Goal: Information Seeking & Learning: Learn about a topic

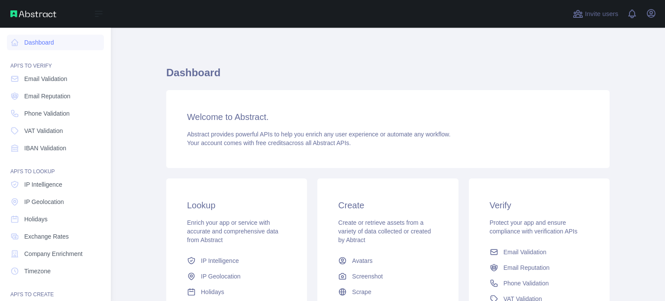
click at [43, 76] on span "Email Validation" at bounding box center [45, 78] width 43 height 9
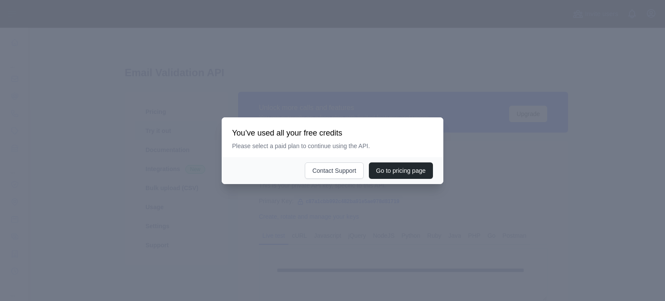
click at [393, 185] on div at bounding box center [332, 150] width 665 height 301
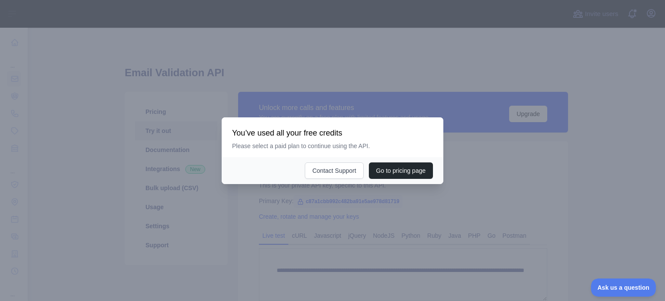
click at [508, 232] on div at bounding box center [332, 150] width 665 height 301
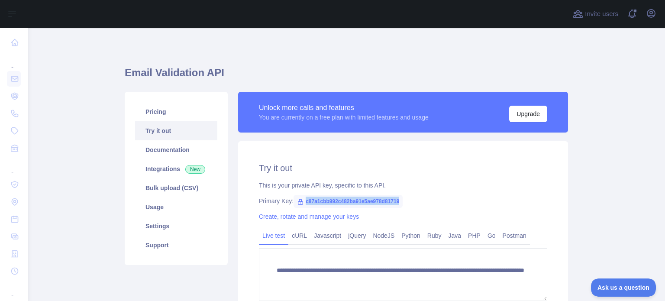
drag, startPoint x: 393, startPoint y: 200, endPoint x: 299, endPoint y: 198, distance: 93.9
click at [299, 198] on span "c87a1cbb992c482ba91e5ae978d81719" at bounding box center [347, 201] width 109 height 13
copy span "c87a1cbb992c482ba91e5ae978d81719"
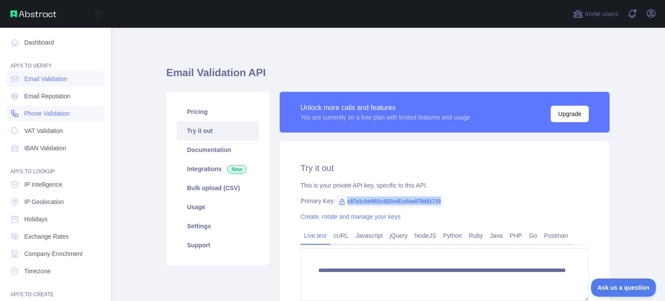
click at [56, 109] on span "Phone Validation" at bounding box center [46, 113] width 45 height 9
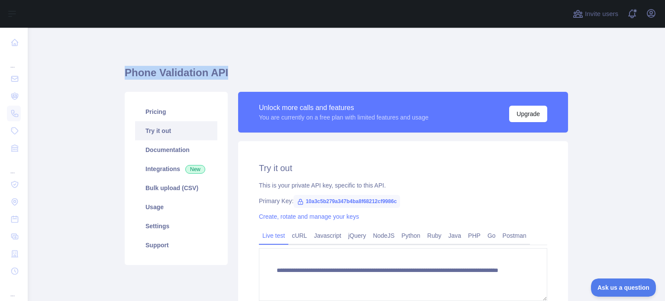
drag, startPoint x: 120, startPoint y: 73, endPoint x: 229, endPoint y: 71, distance: 108.6
click at [229, 71] on main "**********" at bounding box center [346, 164] width 637 height 273
copy h1 "Phone Validation API"
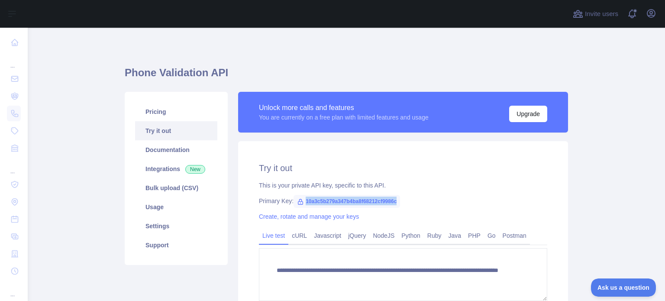
drag, startPoint x: 393, startPoint y: 202, endPoint x: 299, endPoint y: 195, distance: 93.7
click at [299, 195] on span "10a3c5b279a347b4ba8f68212cf9986c" at bounding box center [346, 201] width 106 height 13
copy span "10a3c5b279a347b4ba8f68212cf9986c"
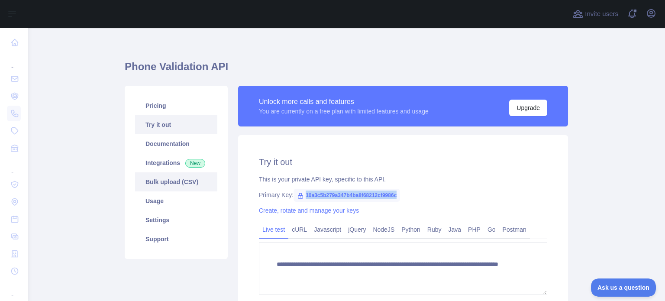
scroll to position [7, 0]
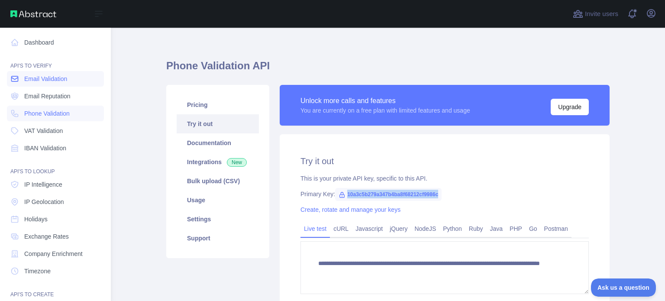
click at [54, 84] on link "Email Validation" at bounding box center [55, 79] width 97 height 16
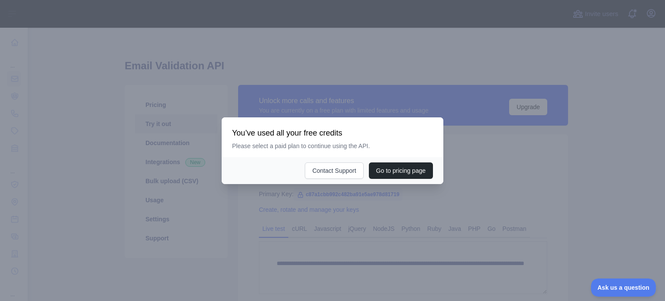
click at [428, 96] on div at bounding box center [332, 150] width 665 height 301
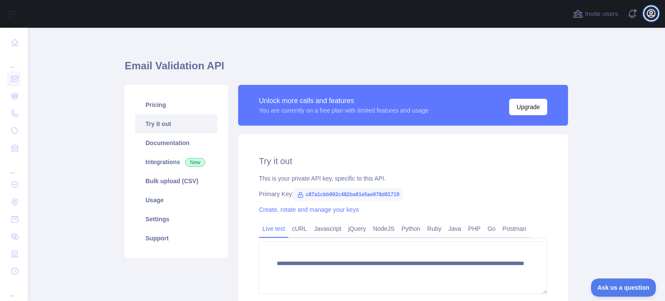
click at [646, 8] on icon "button" at bounding box center [651, 13] width 10 height 10
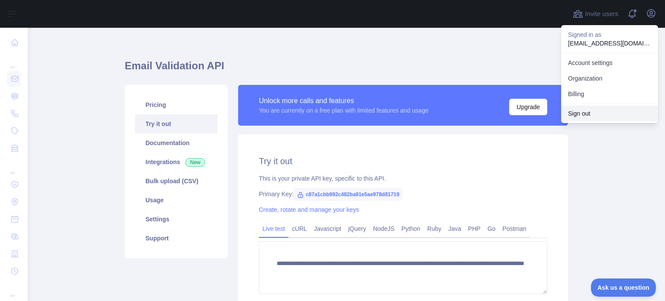
click at [579, 109] on button "Sign out" at bounding box center [609, 114] width 97 height 16
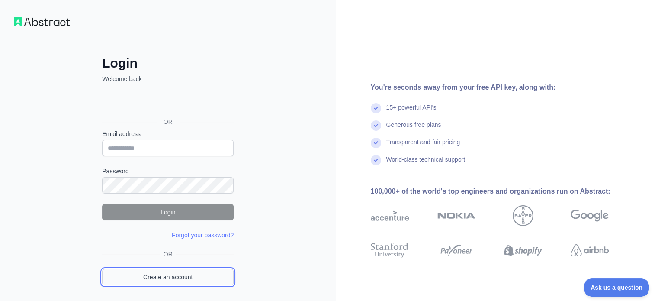
click at [180, 281] on link "Create an account" at bounding box center [168, 277] width 132 height 16
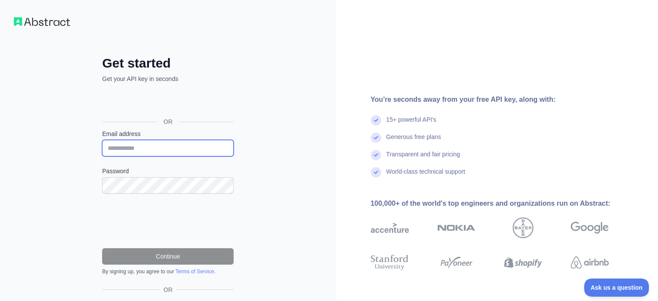
click at [165, 145] on input "Email address" at bounding box center [168, 148] width 132 height 16
type input "**********"
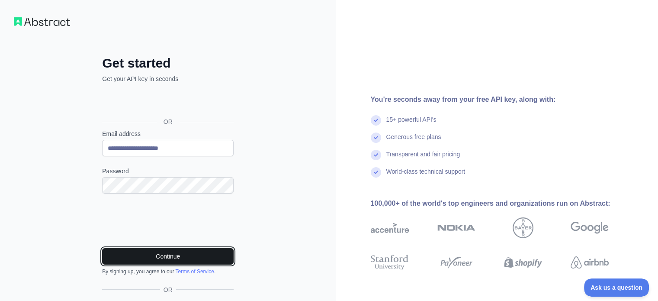
click at [142, 258] on button "Continue" at bounding box center [168, 256] width 132 height 16
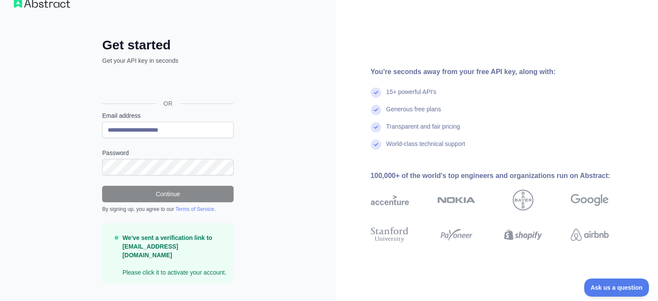
scroll to position [26, 0]
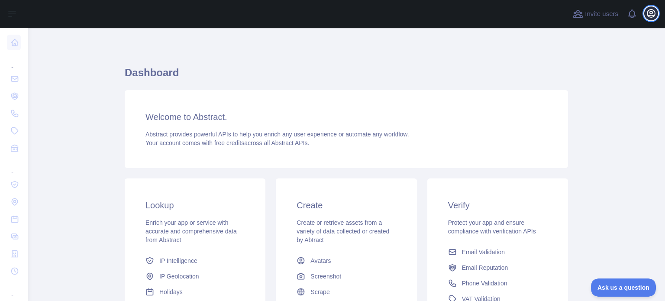
click at [653, 15] on icon "button" at bounding box center [651, 14] width 8 height 8
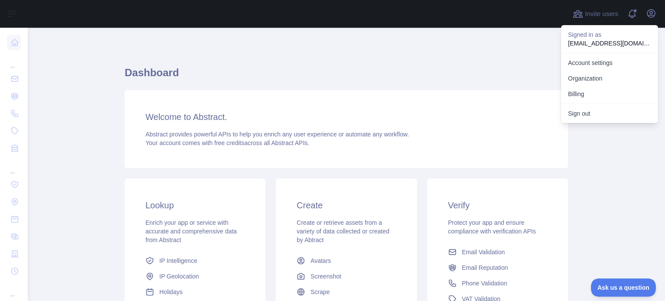
click at [411, 56] on div "Dashboard Welcome to Abstract. Abstract provides powerful APIs to help you enri…" at bounding box center [346, 213] width 443 height 331
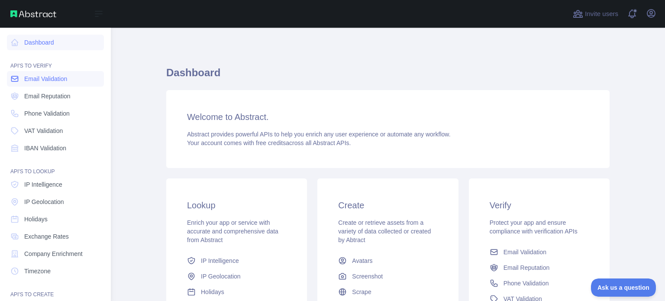
click at [36, 79] on span "Email Validation" at bounding box center [45, 78] width 43 height 9
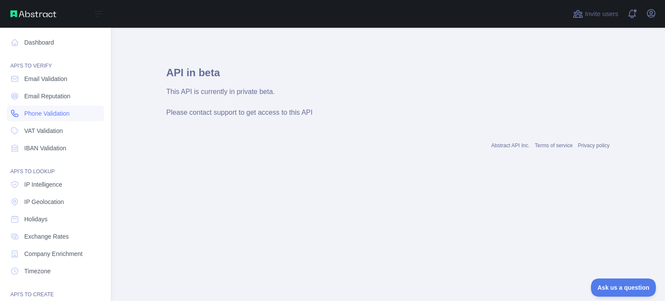
click at [29, 116] on span "Phone Validation" at bounding box center [46, 113] width 45 height 9
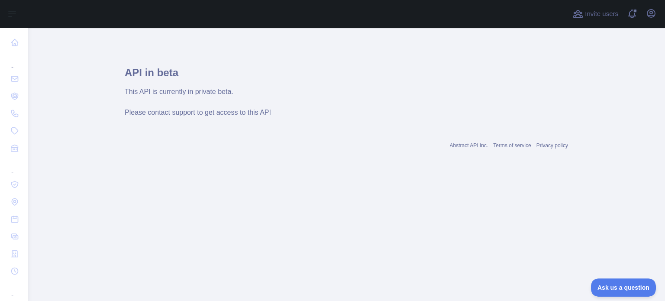
click at [196, 102] on div "This API is currently in private beta. Please contact support to get access to …" at bounding box center [346, 102] width 443 height 31
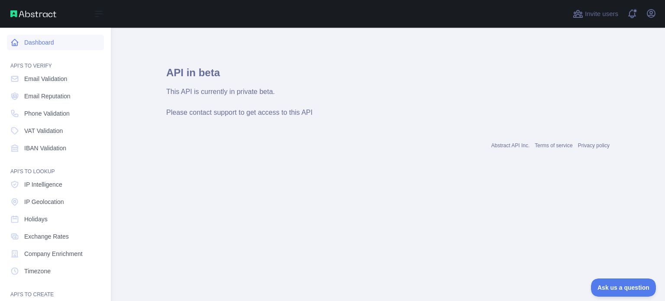
click at [42, 38] on link "Dashboard" at bounding box center [55, 43] width 97 height 16
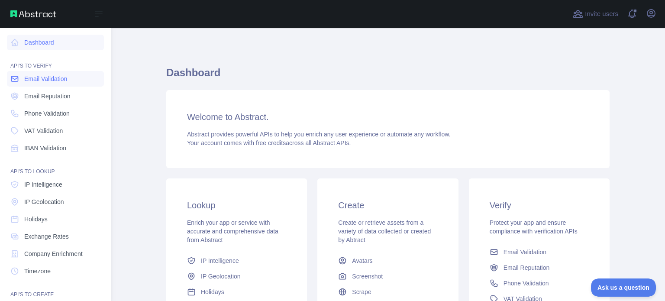
click at [36, 79] on span "Email Validation" at bounding box center [45, 78] width 43 height 9
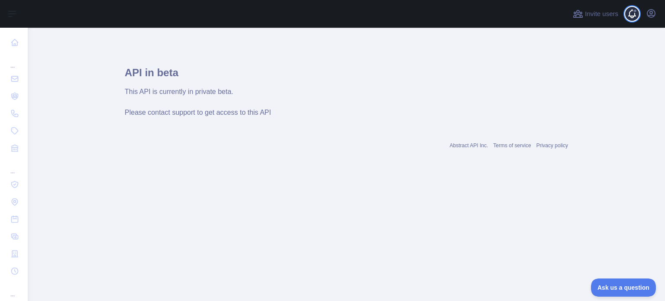
click at [632, 12] on span at bounding box center [635, 14] width 17 height 28
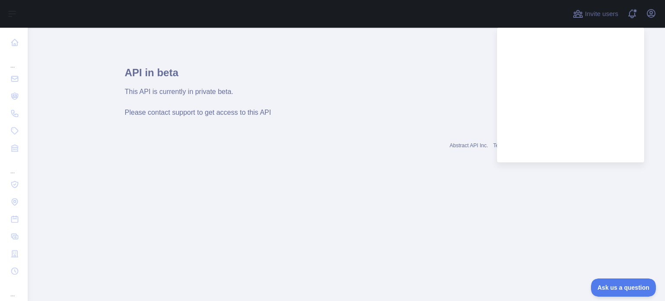
click at [470, 77] on h1 "API in beta" at bounding box center [346, 76] width 443 height 21
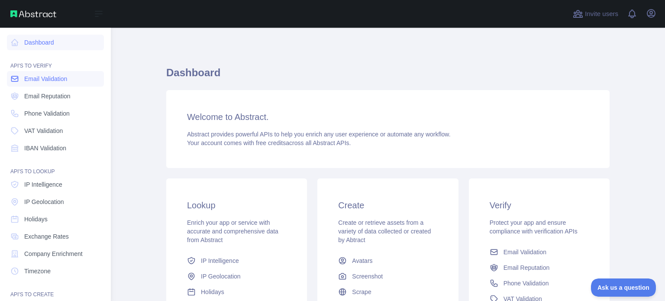
click at [81, 85] on link "Email Validation" at bounding box center [55, 79] width 97 height 16
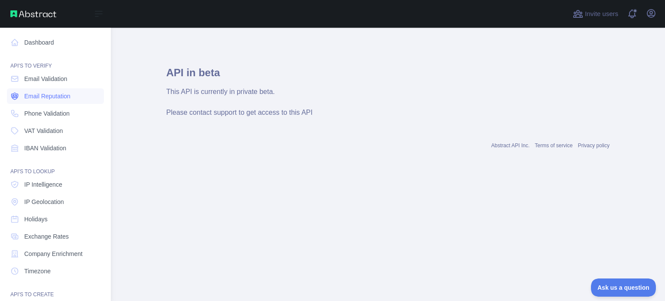
click at [61, 102] on link "Email Reputation" at bounding box center [55, 96] width 97 height 16
click at [59, 117] on span "Phone Validation" at bounding box center [46, 113] width 45 height 9
click at [52, 181] on span "IP Intelligence" at bounding box center [43, 184] width 38 height 9
click at [51, 201] on span "IP Geolocation" at bounding box center [44, 201] width 40 height 9
click at [46, 212] on link "Holidays" at bounding box center [55, 219] width 97 height 16
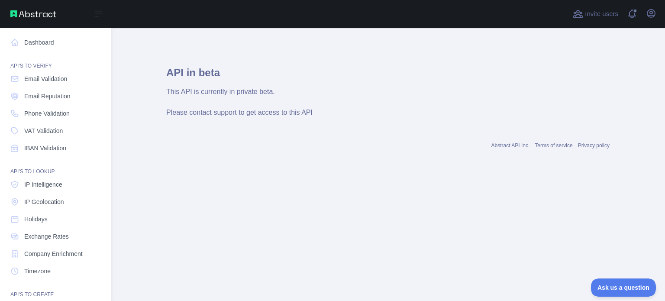
click at [48, 121] on nav "Dashboard API'S TO VERIFY Email Validation Email Reputation Phone Validation VA…" at bounding box center [55, 197] width 97 height 339
click at [49, 118] on link "Phone Validation" at bounding box center [55, 114] width 97 height 16
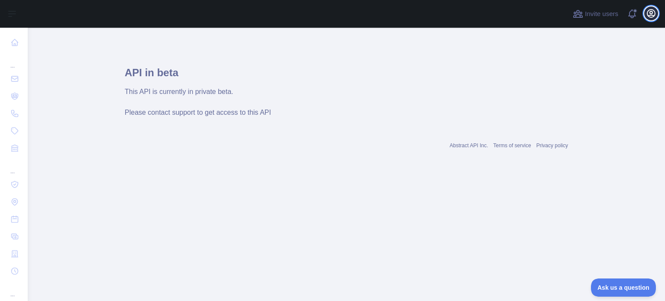
click at [651, 11] on icon "button" at bounding box center [651, 14] width 8 height 8
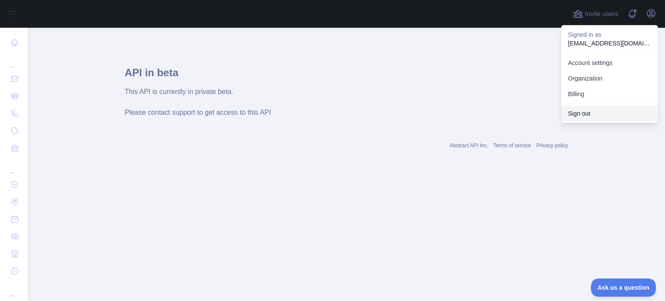
click at [595, 112] on button "Sign out" at bounding box center [609, 114] width 97 height 16
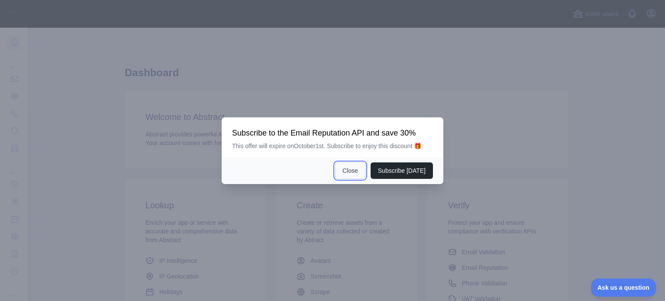
click at [349, 167] on button "Close" at bounding box center [350, 170] width 30 height 16
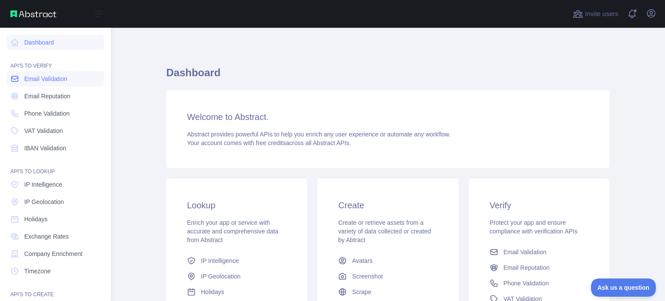
click at [59, 79] on span "Email Validation" at bounding box center [45, 78] width 43 height 9
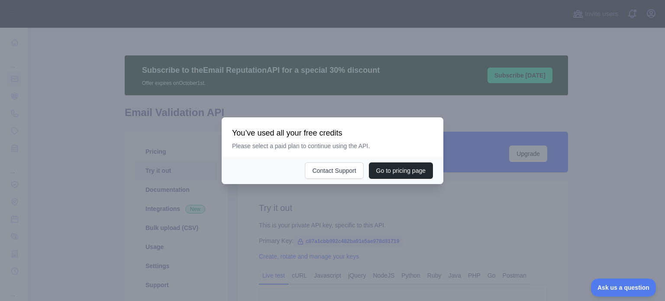
click at [343, 106] on div at bounding box center [332, 150] width 665 height 301
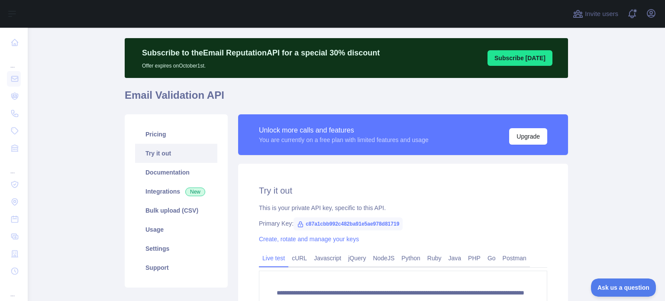
scroll to position [19, 0]
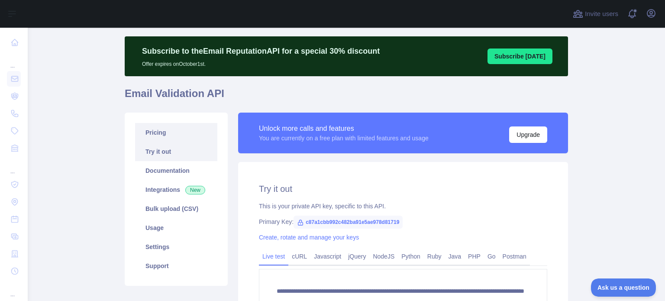
click at [162, 124] on link "Pricing" at bounding box center [176, 132] width 82 height 19
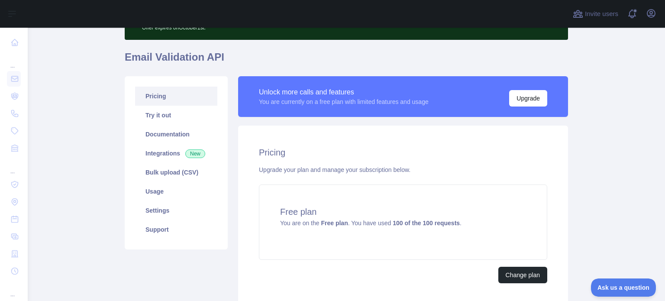
scroll to position [53, 0]
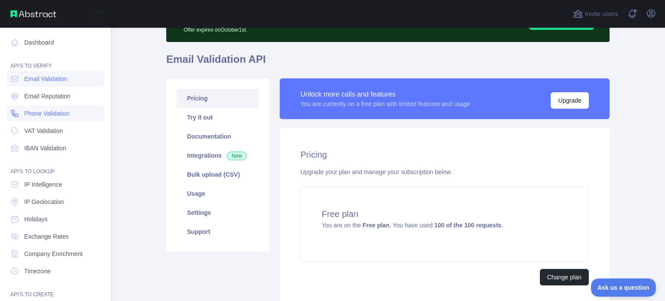
click at [38, 112] on span "Phone Validation" at bounding box center [46, 113] width 45 height 9
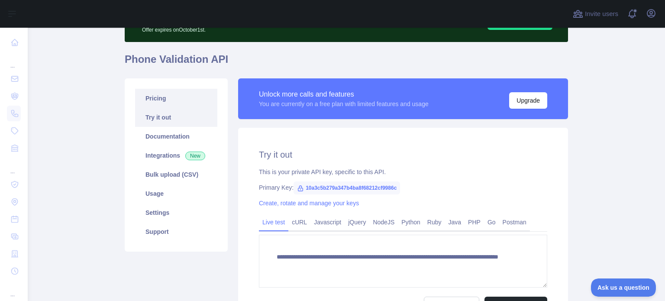
click at [185, 103] on link "Pricing" at bounding box center [176, 98] width 82 height 19
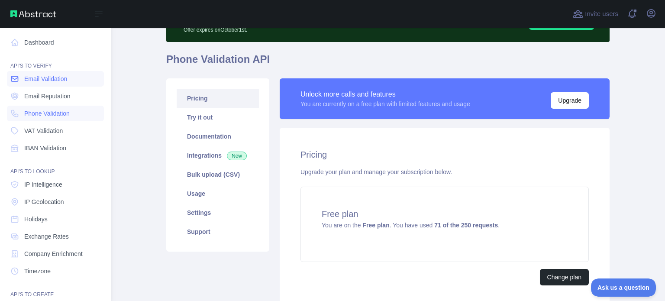
click at [39, 72] on link "Email Validation" at bounding box center [55, 79] width 97 height 16
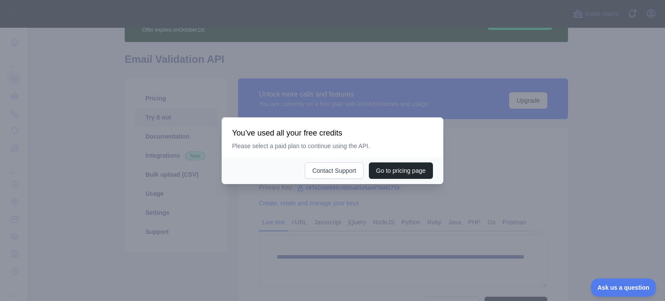
click at [391, 69] on div at bounding box center [332, 150] width 665 height 301
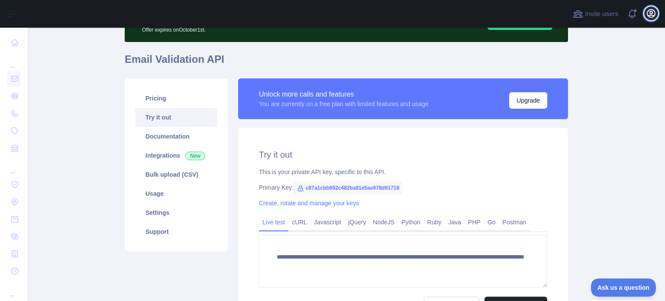
click at [650, 13] on icon "button" at bounding box center [651, 13] width 10 height 10
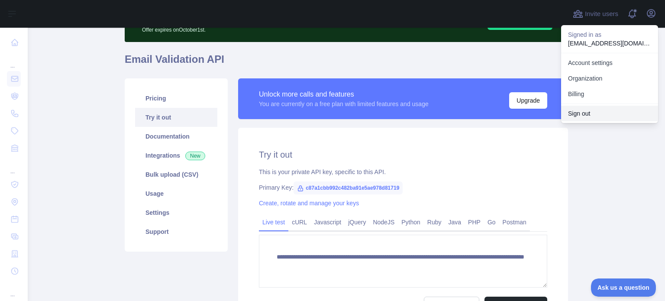
click at [586, 116] on button "Sign out" at bounding box center [609, 114] width 97 height 16
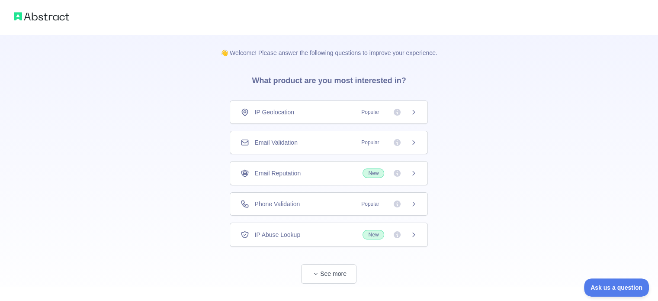
scroll to position [16, 0]
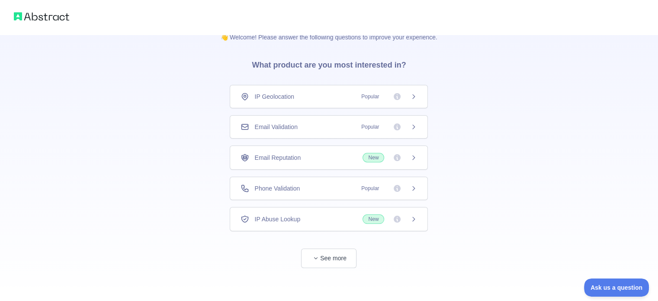
click at [326, 123] on div "Email Validation Popular" at bounding box center [329, 126] width 177 height 9
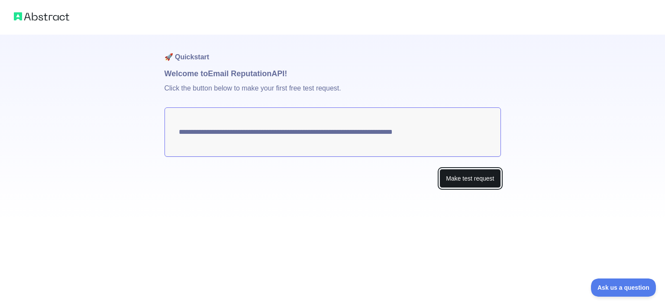
click at [481, 181] on button "Make test request" at bounding box center [469, 178] width 61 height 19
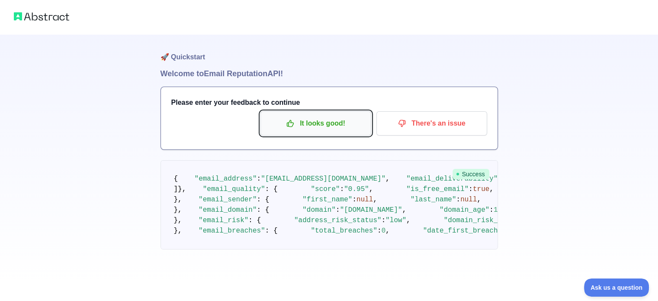
click at [341, 124] on p "It looks good!" at bounding box center [316, 123] width 98 height 15
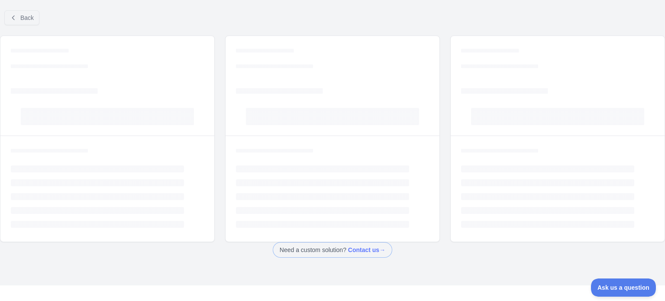
drag, startPoint x: 40, startPoint y: 26, endPoint x: 90, endPoint y: 57, distance: 59.1
click at [90, 57] on div "Back Loading... Loading... Loading... Loading... Loading... Loading... Loading.…" at bounding box center [332, 130] width 665 height 254
click at [26, 20] on span "Back" at bounding box center [26, 17] width 13 height 7
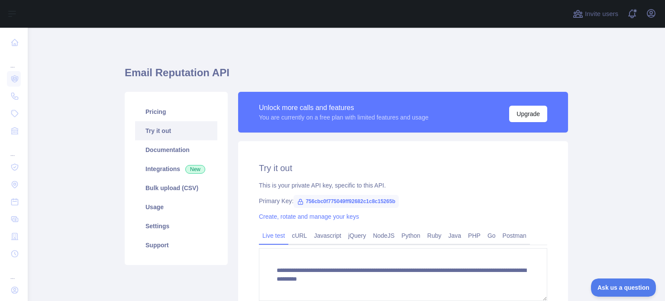
click at [101, 61] on main "**********" at bounding box center [346, 164] width 637 height 273
click at [188, 112] on link "Pricing" at bounding box center [176, 111] width 82 height 19
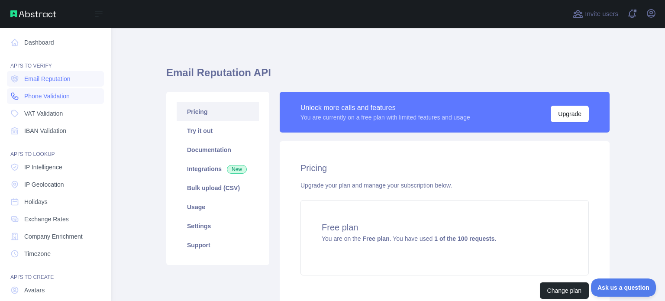
click at [63, 103] on link "Phone Validation" at bounding box center [55, 96] width 97 height 16
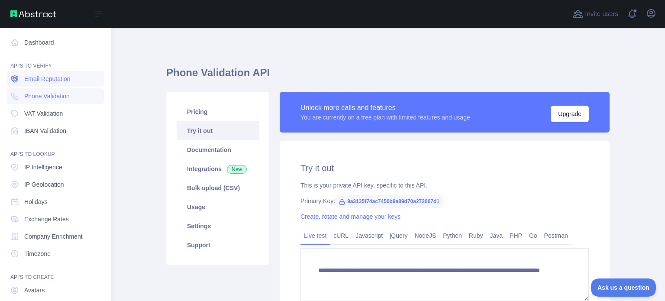
click at [63, 84] on link "Email Reputation" at bounding box center [55, 79] width 97 height 16
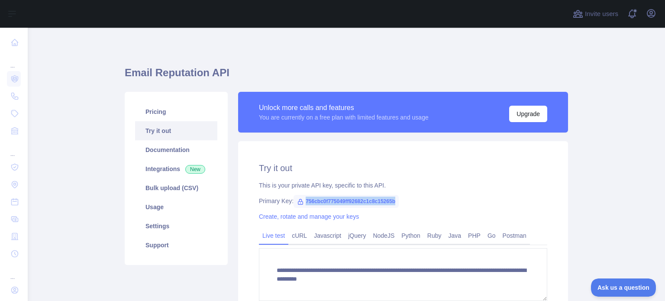
drag, startPoint x: 391, startPoint y: 200, endPoint x: 302, endPoint y: 199, distance: 89.6
click at [302, 199] on span "756cbc0f775049ff92682c1c8c15265b" at bounding box center [345, 201] width 105 height 13
copy span "756cbc0f775049ff92682c1c8c15265b"
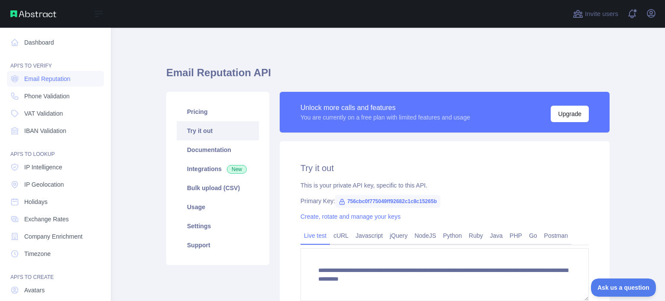
click at [30, 64] on div "API'S TO VERIFY" at bounding box center [55, 60] width 97 height 17
click at [28, 99] on span "Phone Validation" at bounding box center [46, 96] width 45 height 9
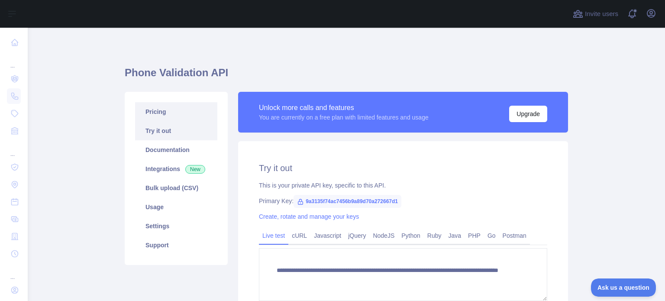
click at [138, 114] on link "Pricing" at bounding box center [176, 111] width 82 height 19
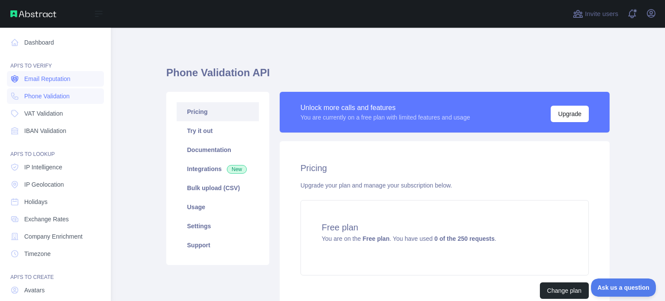
click at [44, 80] on span "Email Reputation" at bounding box center [47, 78] width 46 height 9
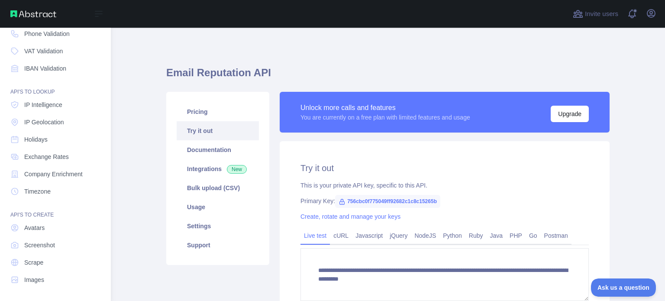
click at [12, 13] on img at bounding box center [33, 13] width 46 height 7
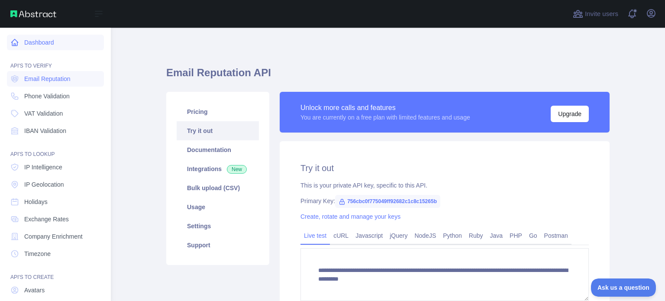
click at [47, 47] on link "Dashboard" at bounding box center [55, 43] width 97 height 16
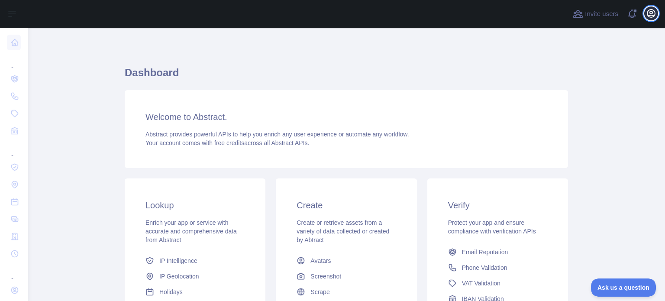
click at [654, 13] on icon "button" at bounding box center [651, 14] width 8 height 8
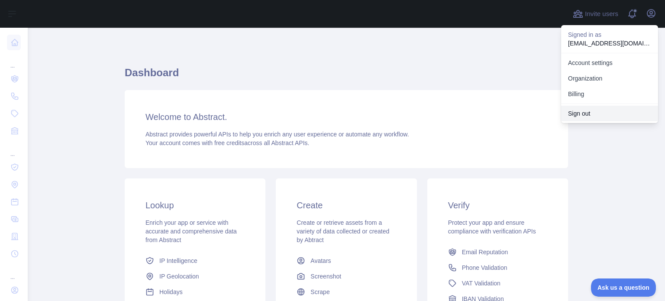
click at [582, 116] on button "Sign out" at bounding box center [609, 114] width 97 height 16
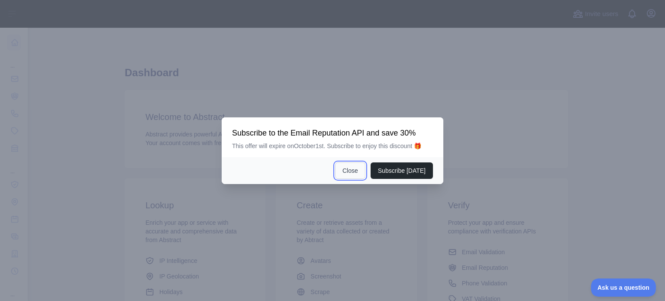
click at [351, 167] on button "Close" at bounding box center [350, 170] width 30 height 16
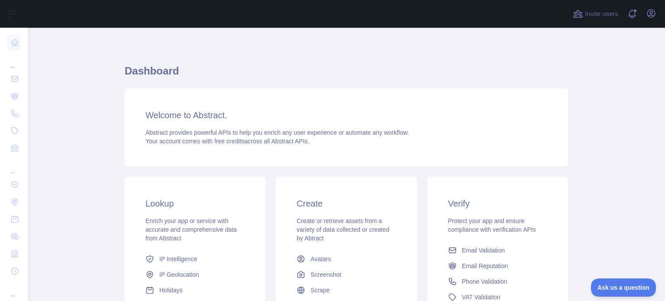
scroll to position [2, 0]
click at [648, 10] on icon "button" at bounding box center [651, 13] width 10 height 10
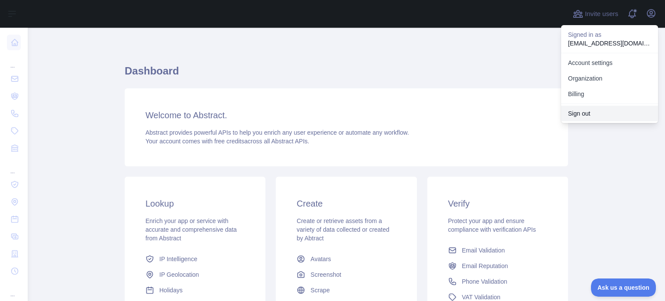
click at [568, 119] on button "Sign out" at bounding box center [609, 114] width 97 height 16
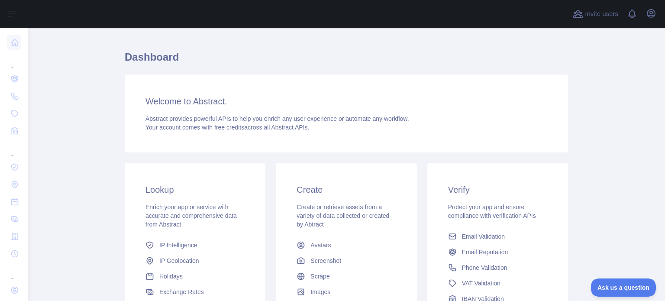
scroll to position [16, 0]
click at [654, 14] on icon "button" at bounding box center [651, 14] width 8 height 8
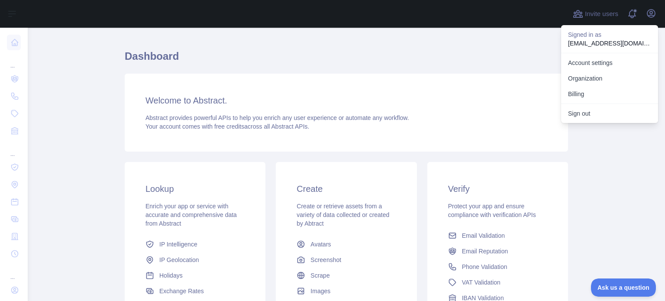
click at [287, 84] on div "Welcome to Abstract. Abstract provides powerful APIs to help you enrich any use…" at bounding box center [346, 113] width 443 height 78
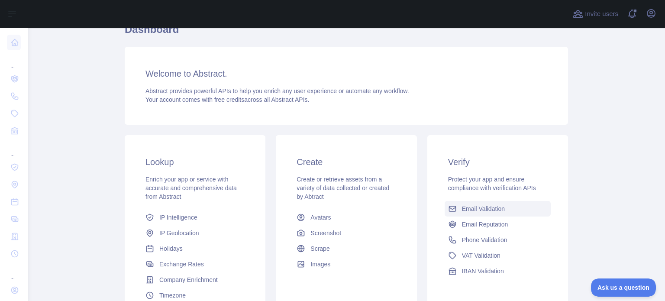
click at [476, 214] on link "Email Validation" at bounding box center [497, 209] width 106 height 16
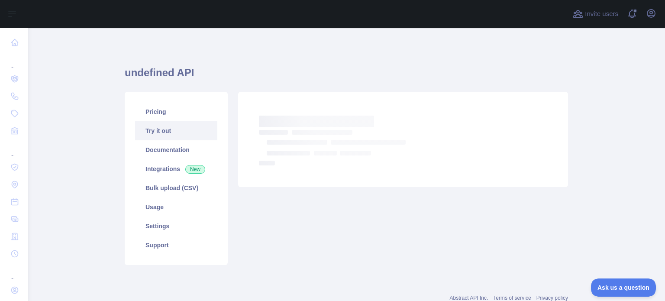
click at [159, 130] on link "Try it out" at bounding box center [176, 130] width 82 height 19
click at [172, 118] on link "Pricing" at bounding box center [176, 111] width 82 height 19
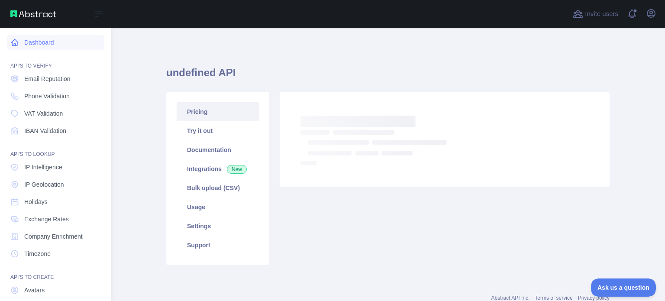
click at [26, 43] on link "Dashboard" at bounding box center [55, 43] width 97 height 16
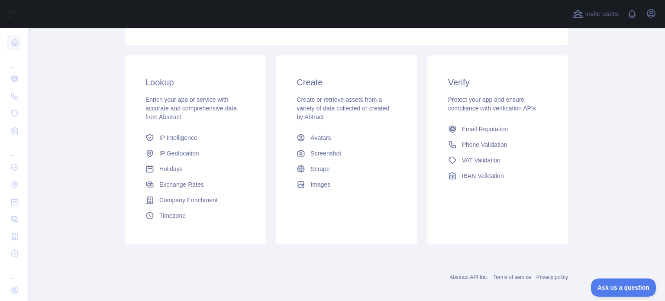
scroll to position [123, 0]
click at [651, 8] on button "Open user menu" at bounding box center [651, 13] width 14 height 14
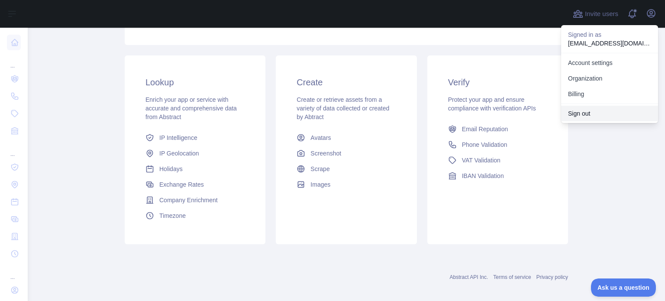
click at [577, 110] on button "Sign out" at bounding box center [609, 114] width 97 height 16
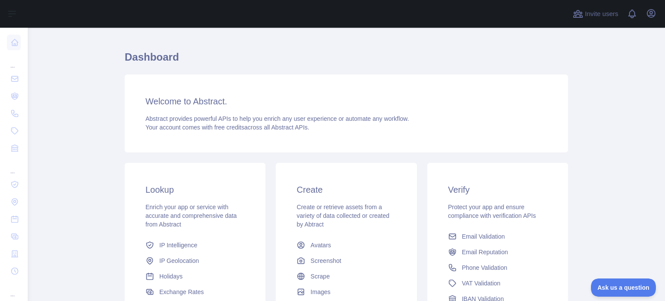
scroll to position [16, 0]
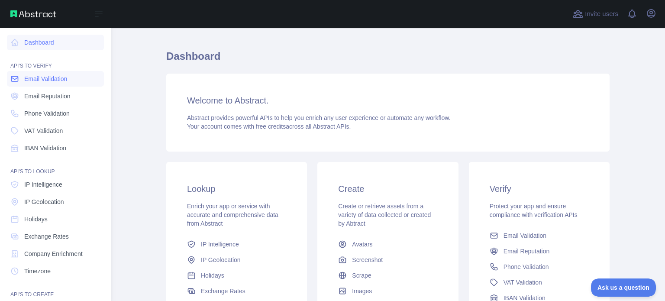
click at [48, 81] on span "Email Validation" at bounding box center [45, 78] width 43 height 9
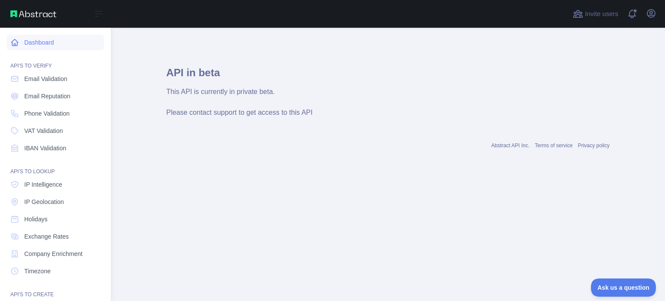
click at [47, 41] on link "Dashboard" at bounding box center [55, 43] width 97 height 16
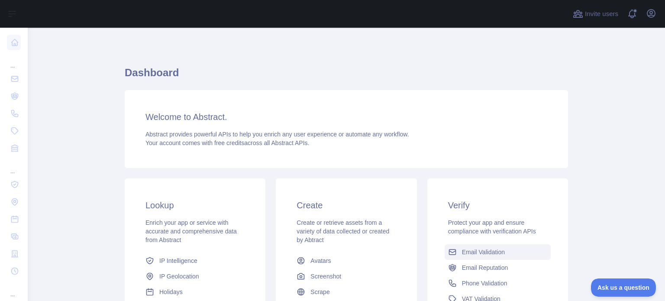
click at [472, 248] on span "Email Validation" at bounding box center [483, 252] width 43 height 9
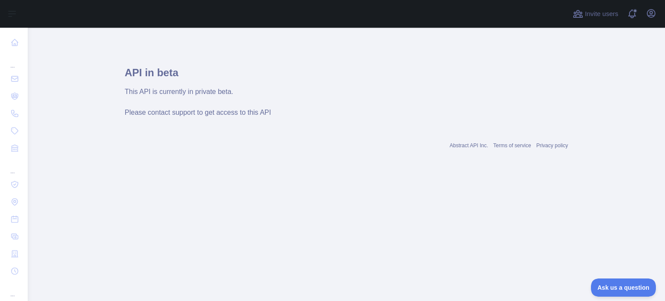
click at [156, 114] on span "Please contact support to get access to this API" at bounding box center [198, 112] width 146 height 7
drag, startPoint x: 156, startPoint y: 114, endPoint x: 273, endPoint y: 124, distance: 117.7
click at [273, 124] on div "API in beta This API is currently in private beta. Please contact support to ge…" at bounding box center [346, 86] width 443 height 76
click at [606, 284] on span "Ask us a question" at bounding box center [618, 286] width 65 height 6
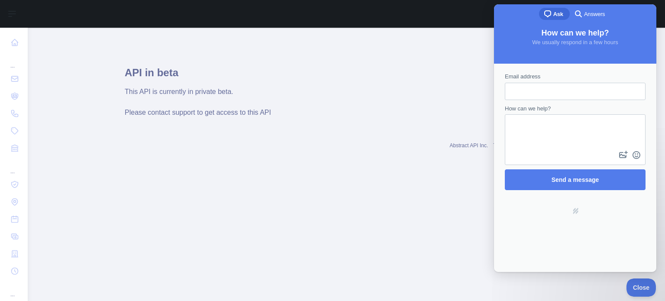
click at [481, 217] on main "API in beta This API is currently in private beta. Please contact support to ge…" at bounding box center [346, 164] width 637 height 273
click at [628, 280] on button "Close" at bounding box center [638, 286] width 29 height 18
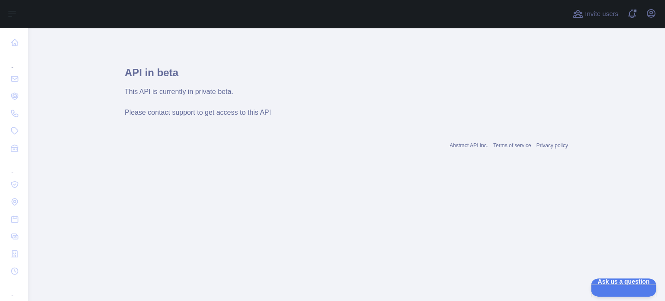
click at [475, 144] on link "Abstract API Inc." at bounding box center [469, 145] width 39 height 6
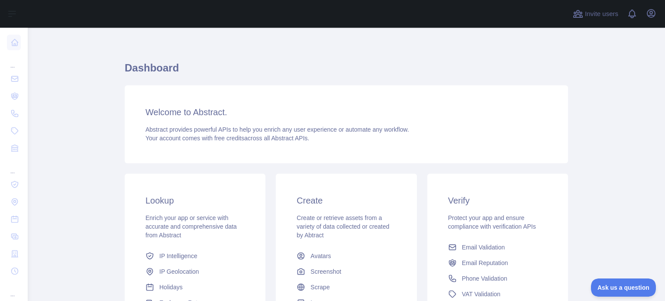
scroll to position [5, 0]
click at [653, 10] on icon "button" at bounding box center [651, 14] width 8 height 8
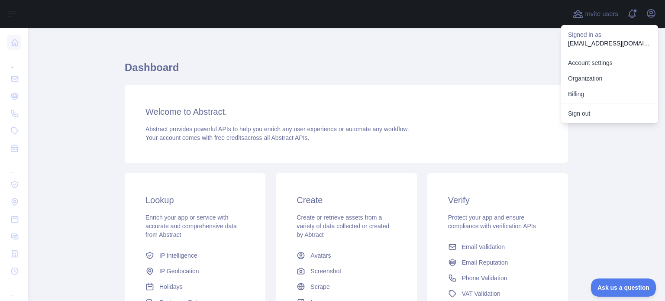
click at [584, 167] on main "Dashboard Welcome to Abstract. Abstract provides powerful APIs to help you enri…" at bounding box center [346, 164] width 637 height 273
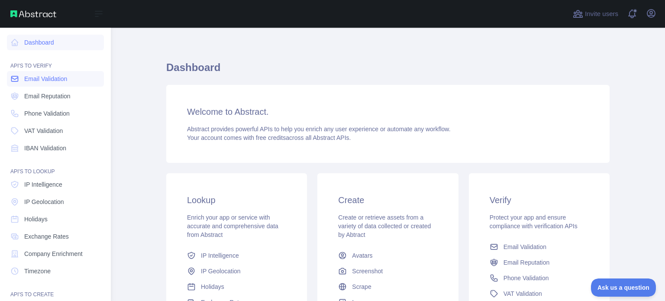
click at [35, 77] on span "Email Validation" at bounding box center [45, 78] width 43 height 9
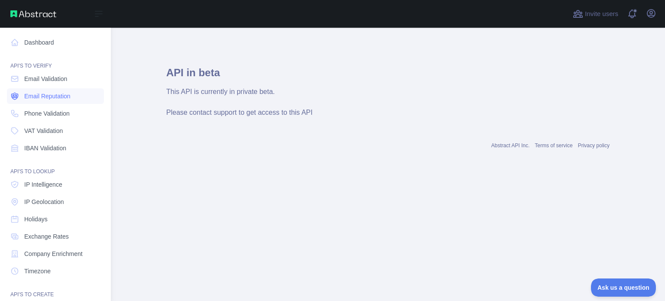
click at [32, 92] on span "Email Reputation" at bounding box center [47, 96] width 46 height 9
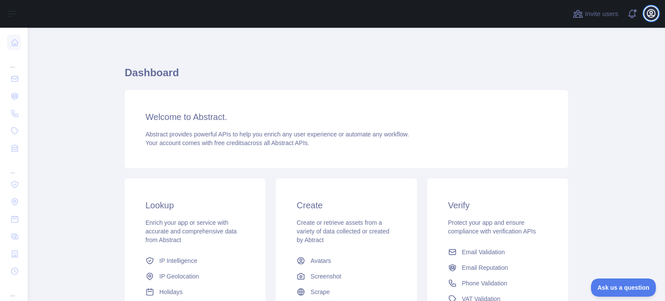
click at [651, 6] on button "Open user menu" at bounding box center [651, 13] width 14 height 14
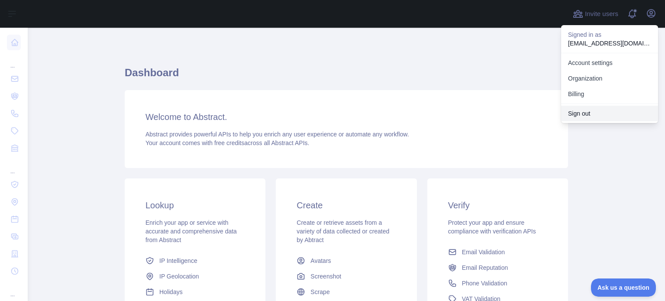
click at [585, 116] on button "Sign out" at bounding box center [609, 114] width 97 height 16
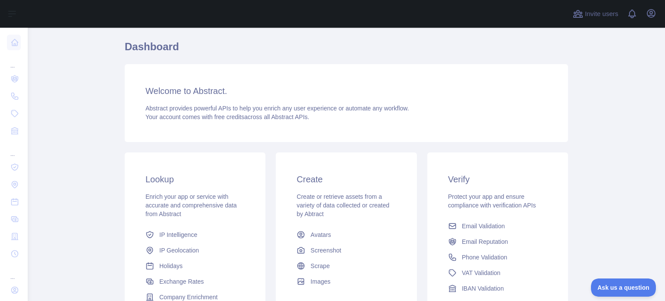
scroll to position [31, 0]
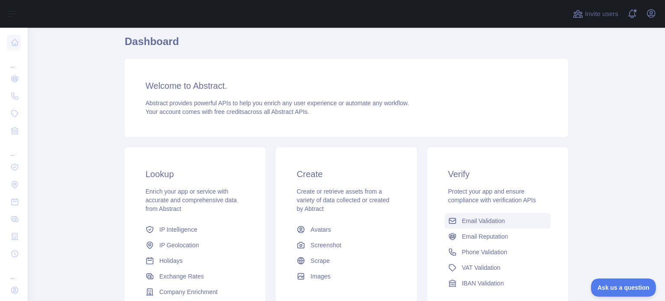
click at [495, 222] on span "Email Validation" at bounding box center [483, 220] width 43 height 9
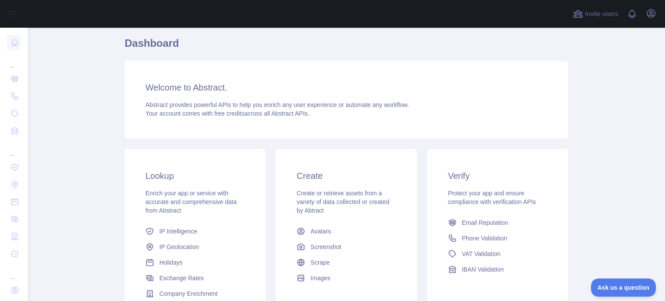
scroll to position [35, 0]
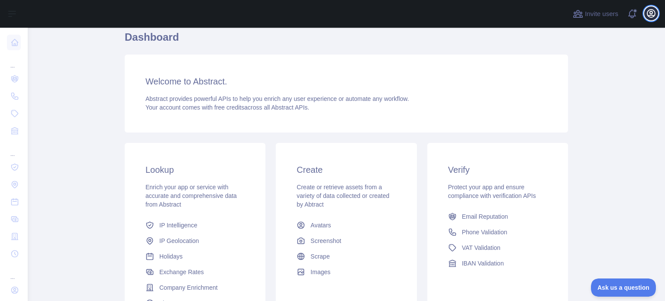
click at [654, 14] on icon "button" at bounding box center [651, 14] width 8 height 8
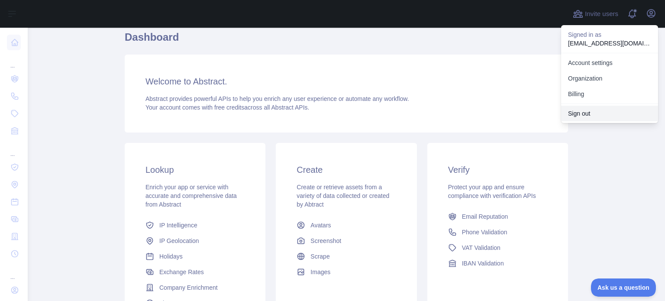
click at [588, 116] on button "Sign out" at bounding box center [609, 114] width 97 height 16
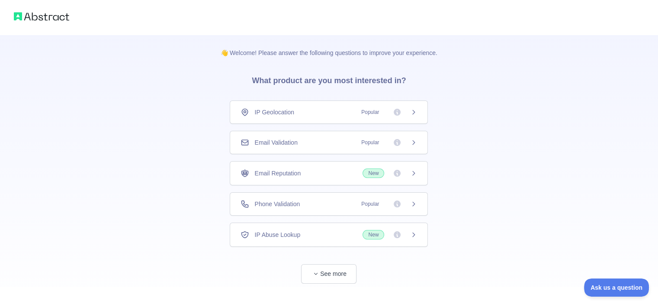
click at [415, 142] on icon at bounding box center [413, 142] width 7 height 7
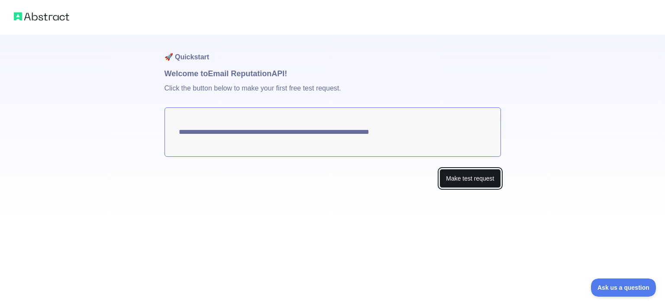
click at [453, 175] on button "Make test request" at bounding box center [469, 178] width 61 height 19
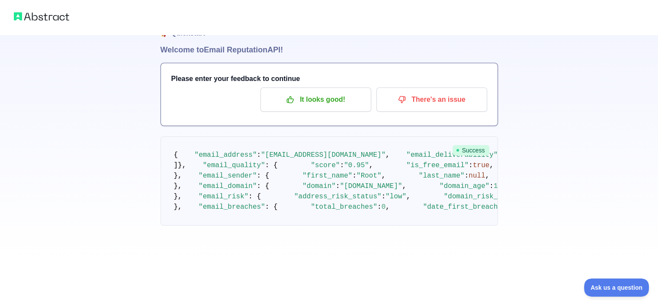
scroll to position [29, 0]
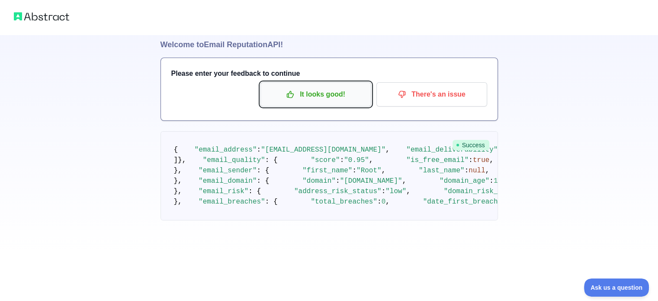
click at [332, 100] on p "It looks good!" at bounding box center [316, 94] width 98 height 15
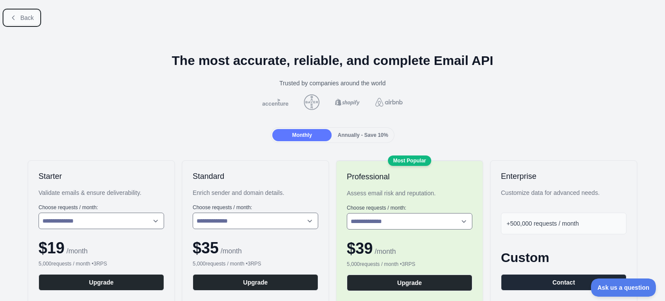
click at [28, 20] on span "Back" at bounding box center [26, 17] width 13 height 7
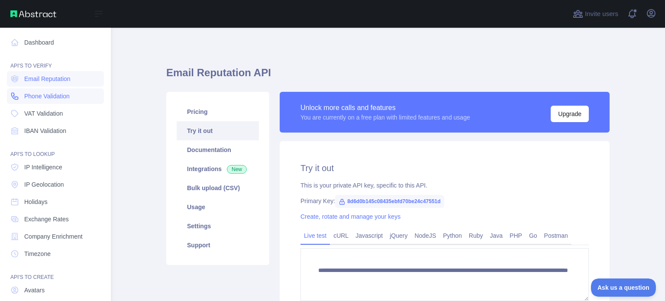
click at [35, 92] on span "Phone Validation" at bounding box center [46, 96] width 45 height 9
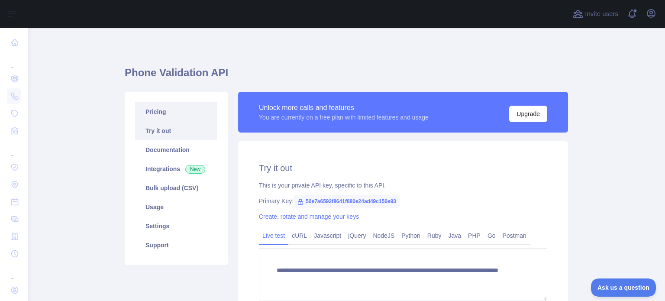
click at [178, 102] on link "Pricing" at bounding box center [176, 111] width 82 height 19
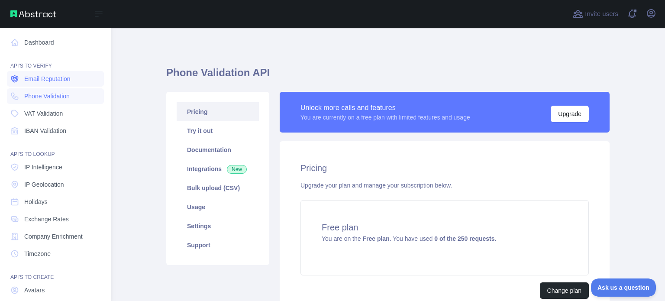
click at [52, 77] on span "Email Reputation" at bounding box center [47, 78] width 46 height 9
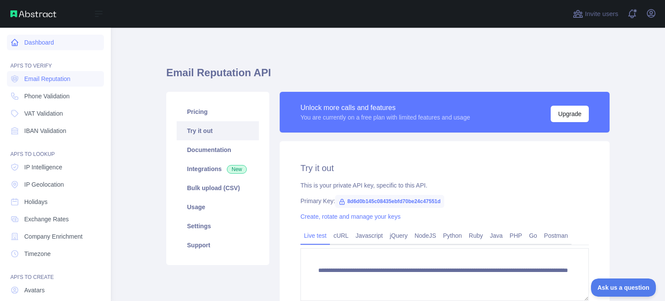
click at [63, 45] on link "Dashboard" at bounding box center [55, 43] width 97 height 16
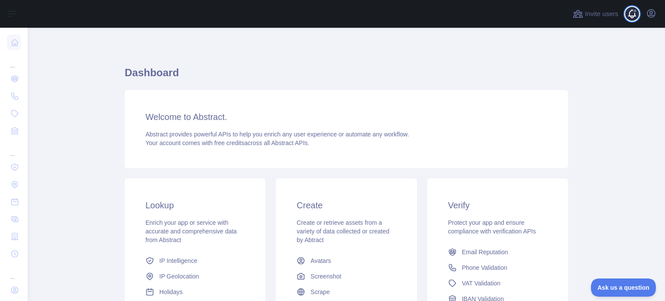
click at [631, 17] on span at bounding box center [635, 14] width 17 height 28
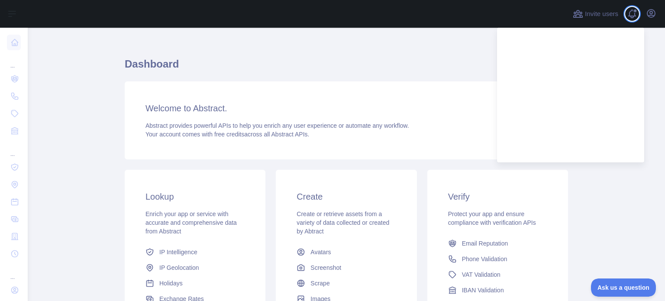
scroll to position [9, 0]
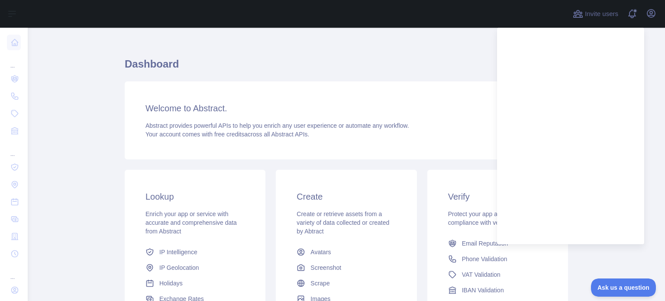
click at [407, 38] on div "Dashboard Welcome to Abstract. Abstract provides powerful APIs to help you enri…" at bounding box center [346, 220] width 443 height 403
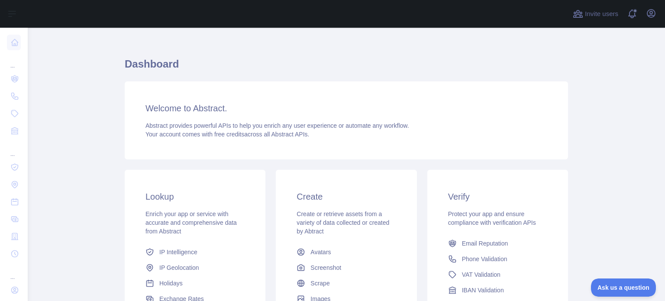
scroll to position [0, 0]
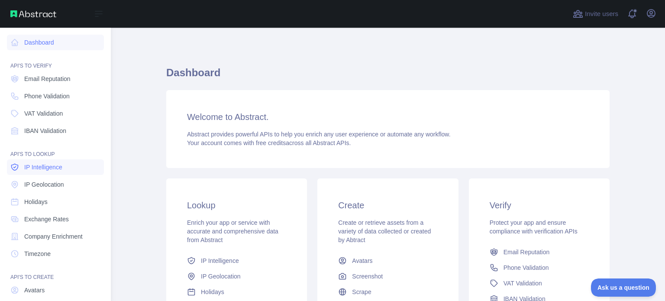
click at [45, 174] on link "IP Intelligence" at bounding box center [55, 167] width 97 height 16
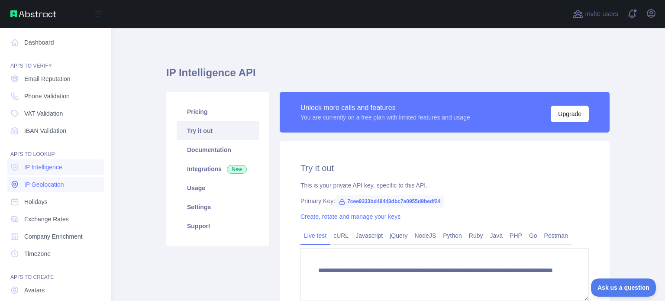
click at [42, 181] on span "IP Geolocation" at bounding box center [44, 184] width 40 height 9
click at [63, 77] on span "Email Reputation" at bounding box center [47, 78] width 46 height 9
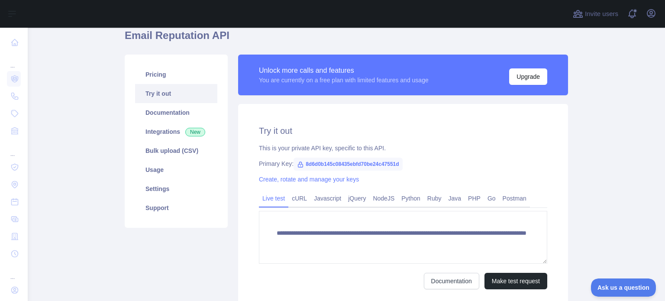
scroll to position [42, 0]
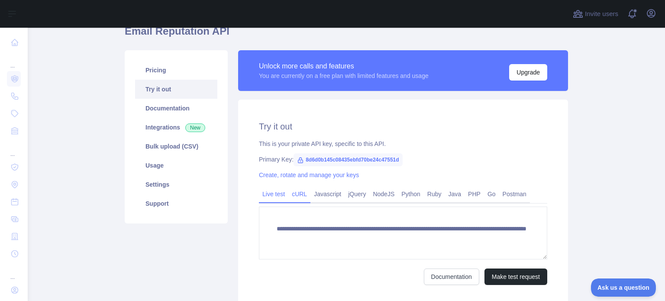
click at [288, 192] on link "cURL" at bounding box center [299, 194] width 22 height 14
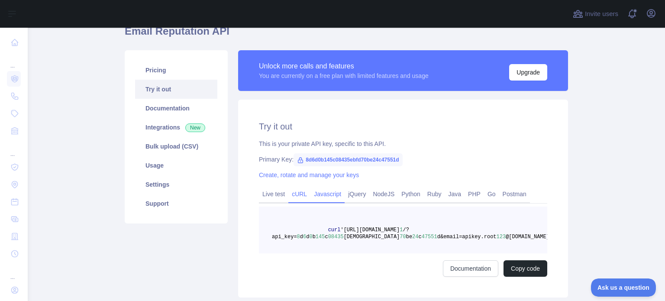
click at [318, 188] on link "Javascript" at bounding box center [327, 194] width 34 height 14
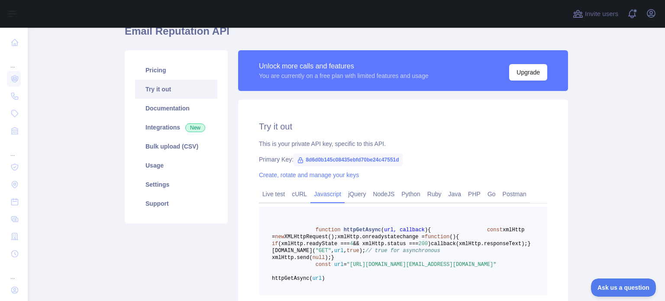
click at [460, 125] on h2 "Try it out" at bounding box center [403, 126] width 288 height 12
click at [656, 17] on button "Open user menu" at bounding box center [651, 13] width 14 height 14
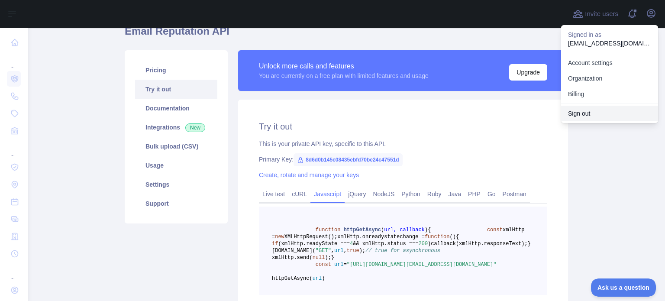
click at [600, 115] on button "Sign out" at bounding box center [609, 114] width 97 height 16
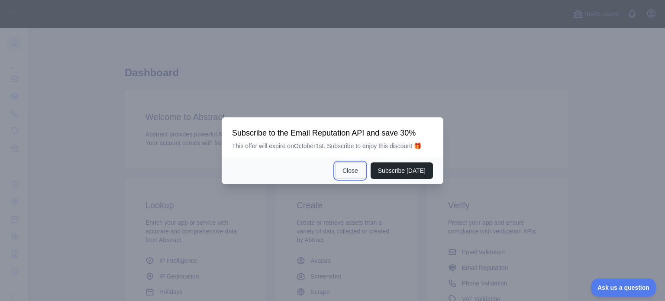
click at [354, 171] on button "Close" at bounding box center [350, 170] width 30 height 16
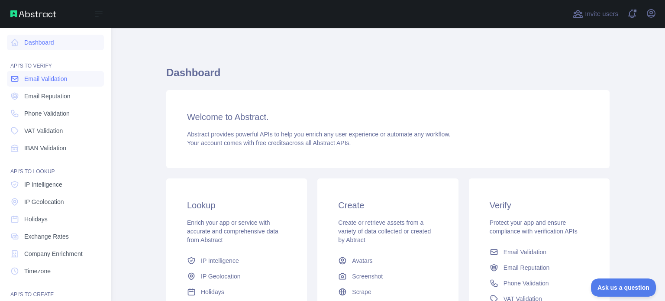
click at [69, 85] on link "Email Validation" at bounding box center [55, 79] width 97 height 16
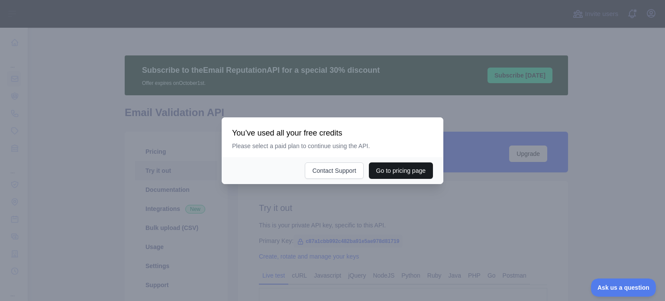
click at [389, 166] on button "Go to pricing page" at bounding box center [401, 170] width 64 height 16
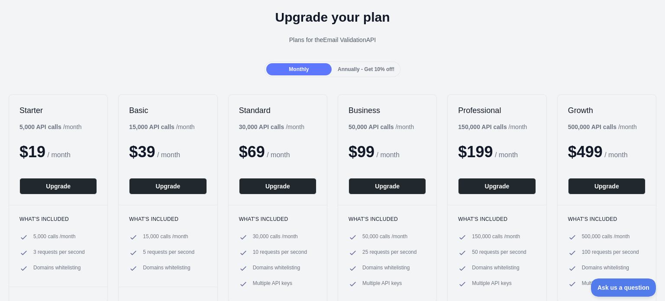
scroll to position [29, 0]
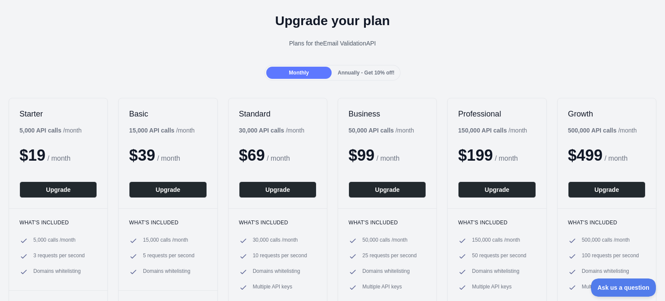
click at [376, 72] on span "Annually - Get 10% off!" at bounding box center [366, 73] width 57 height 6
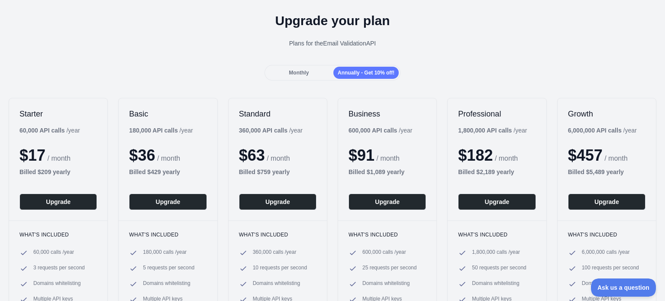
scroll to position [0, 0]
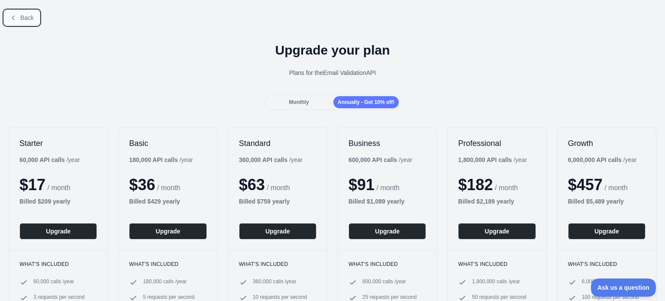
click at [30, 17] on span "Back" at bounding box center [26, 17] width 13 height 7
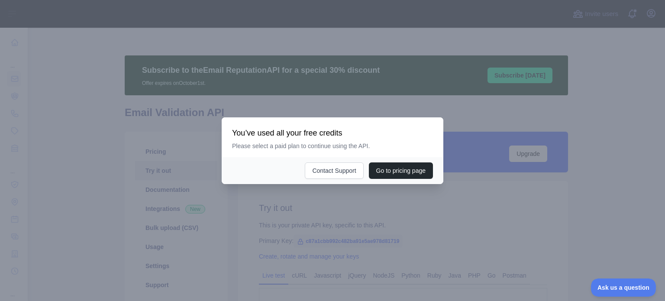
click at [463, 133] on div at bounding box center [332, 150] width 665 height 301
